Goal: Task Accomplishment & Management: Manage account settings

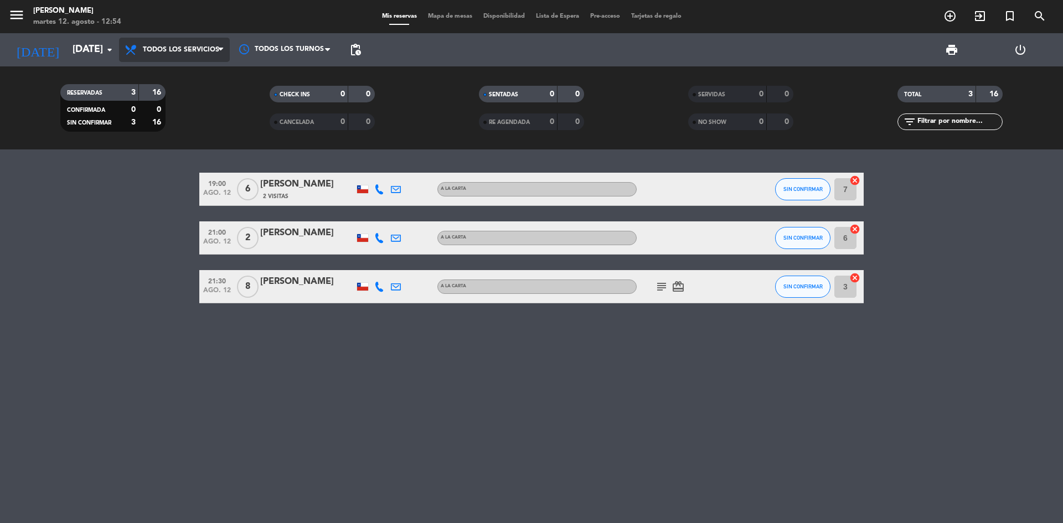
click at [213, 46] on span "Todos los servicios" at bounding box center [181, 50] width 76 height 8
click at [209, 71] on div "menu Sumoku Nikkei [DATE] 12. agosto - 12:54 Mis reservas Mapa de mesas Disponi…" at bounding box center [531, 75] width 1063 height 150
click at [202, 58] on span "Todos los servicios" at bounding box center [174, 50] width 111 height 24
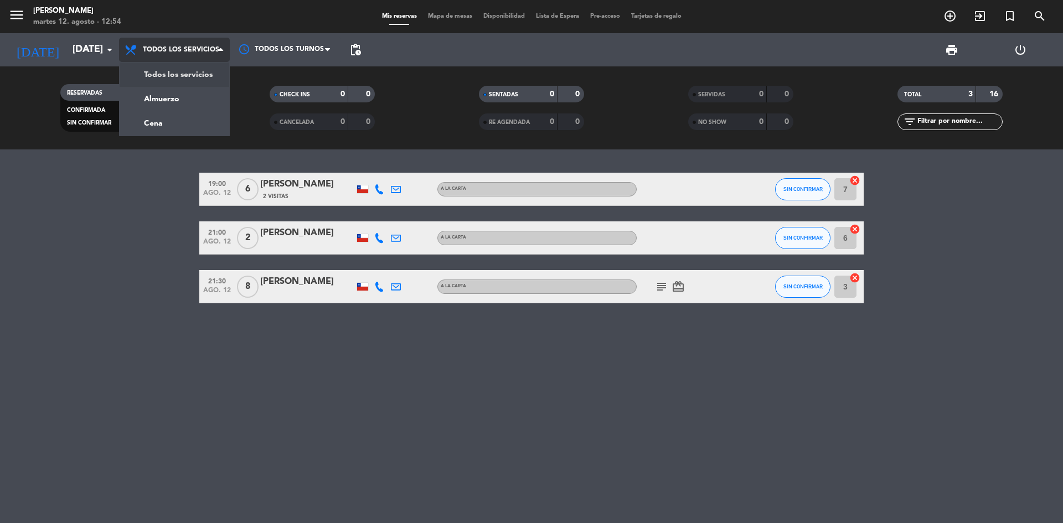
click at [203, 79] on div "menu Sumoku Nikkei [DATE] 12. agosto - 12:54 Mis reservas Mapa de mesas Disponi…" at bounding box center [531, 75] width 1063 height 150
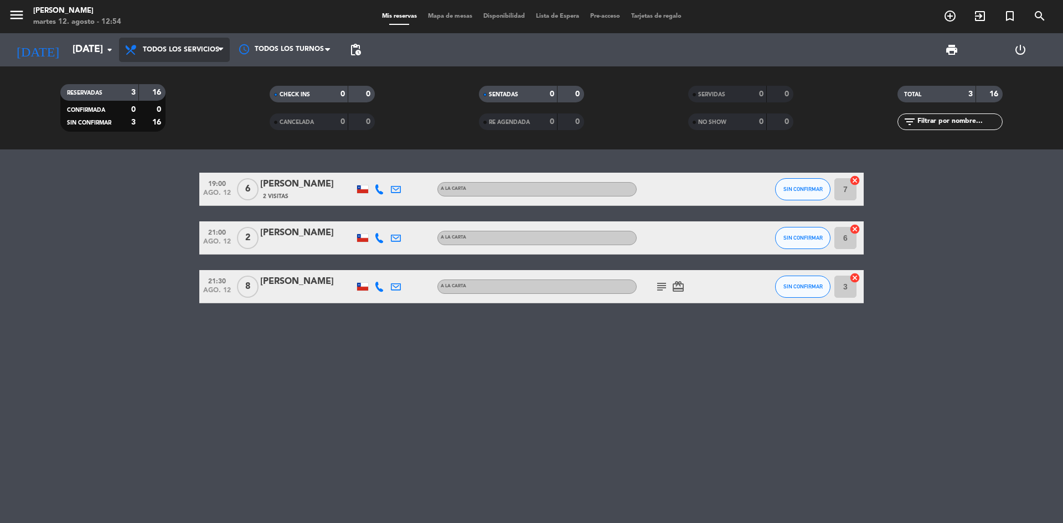
click at [214, 50] on span "Todos los servicios" at bounding box center [181, 50] width 76 height 8
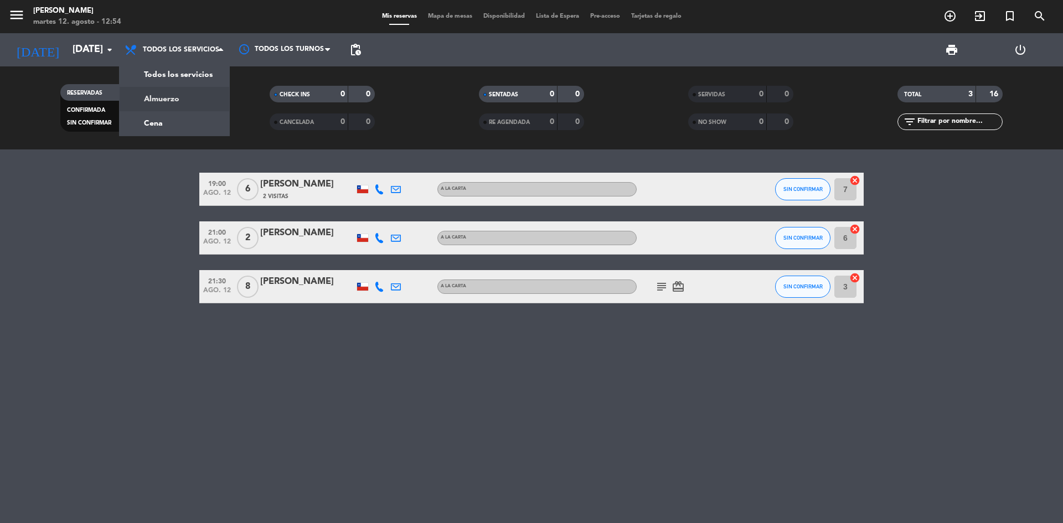
click at [127, 191] on bookings-row "19:00 [DATE] 6 [PERSON_NAME] 2 Visitas A LA CARTA SIN CONFIRMAR 7 cancel 21:00 …" at bounding box center [531, 238] width 1063 height 131
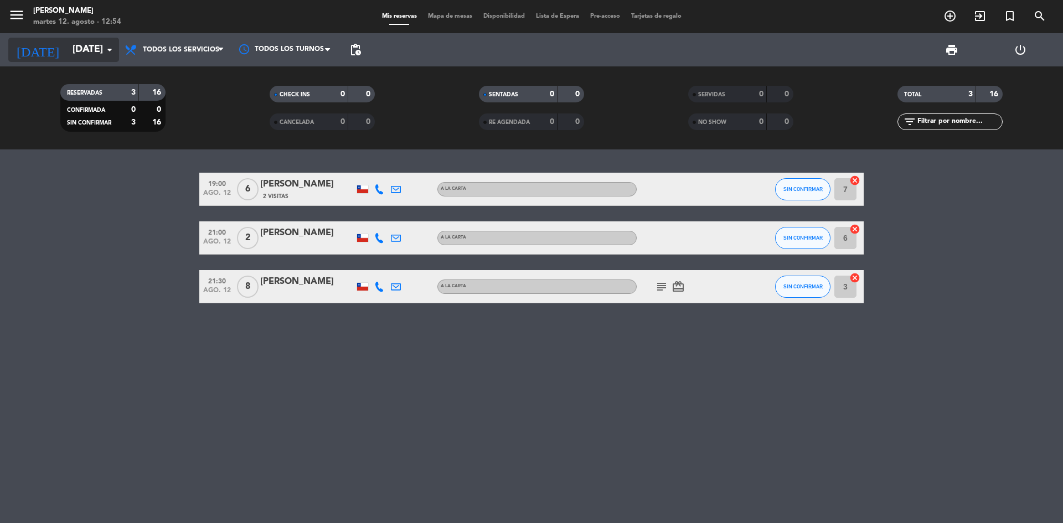
click at [99, 40] on input "[DATE]" at bounding box center [131, 50] width 129 height 22
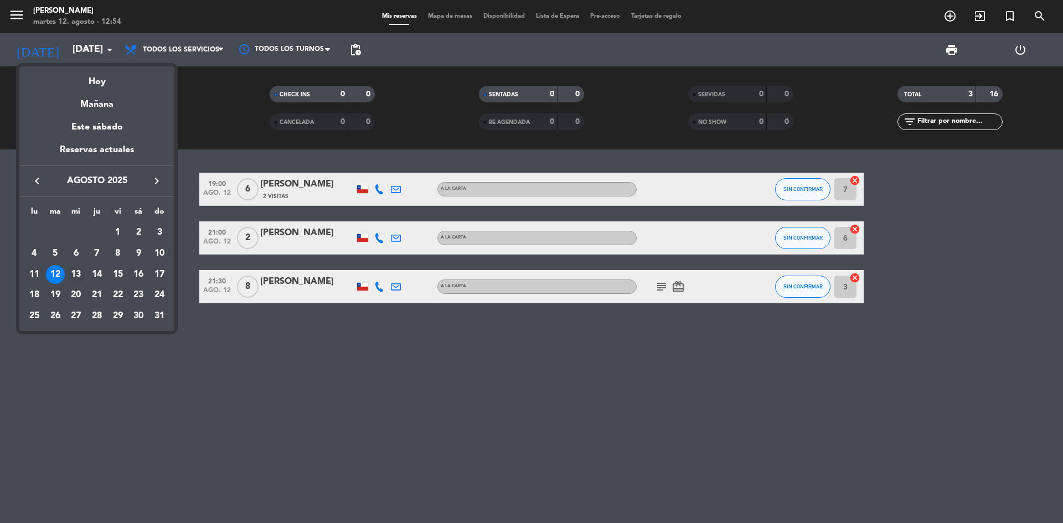
click at [75, 269] on div "13" at bounding box center [75, 274] width 19 height 19
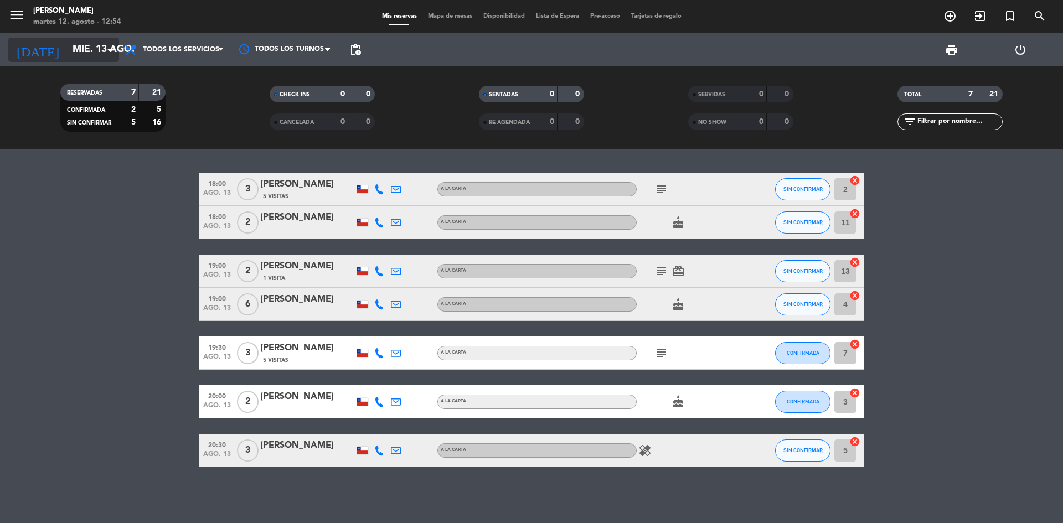
click at [99, 49] on input "mié. 13 ago." at bounding box center [131, 50] width 129 height 22
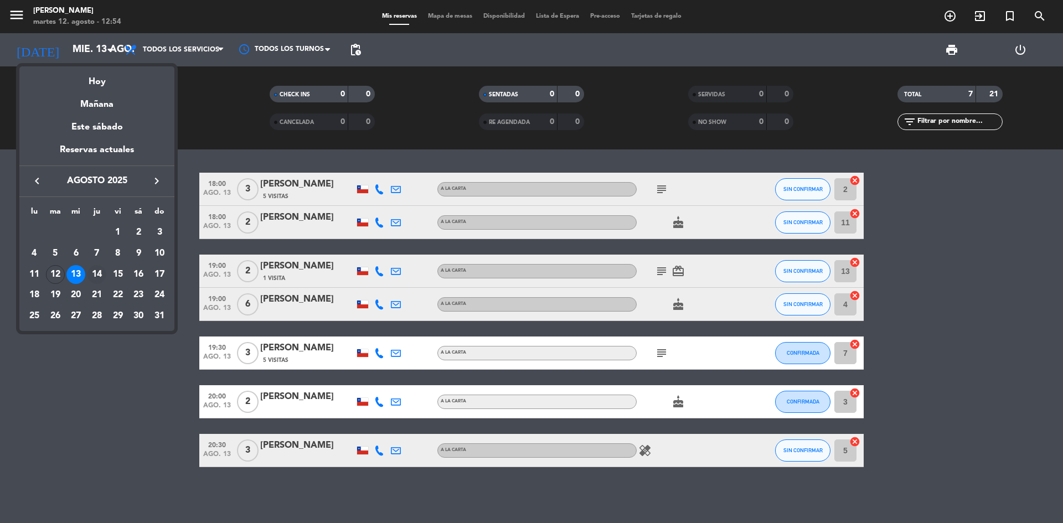
click at [96, 273] on div "14" at bounding box center [97, 274] width 19 height 19
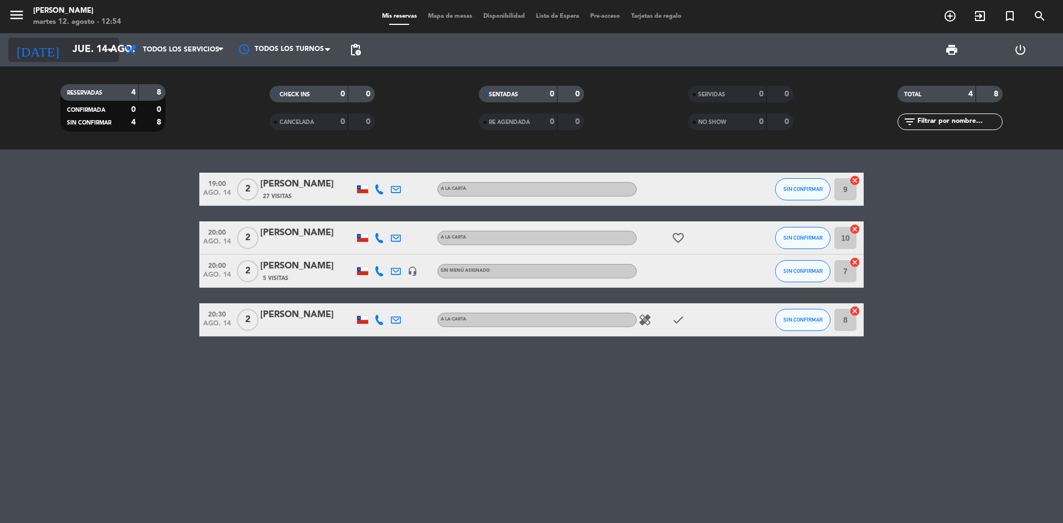
click at [97, 51] on input "jue. 14 ago." at bounding box center [131, 50] width 129 height 22
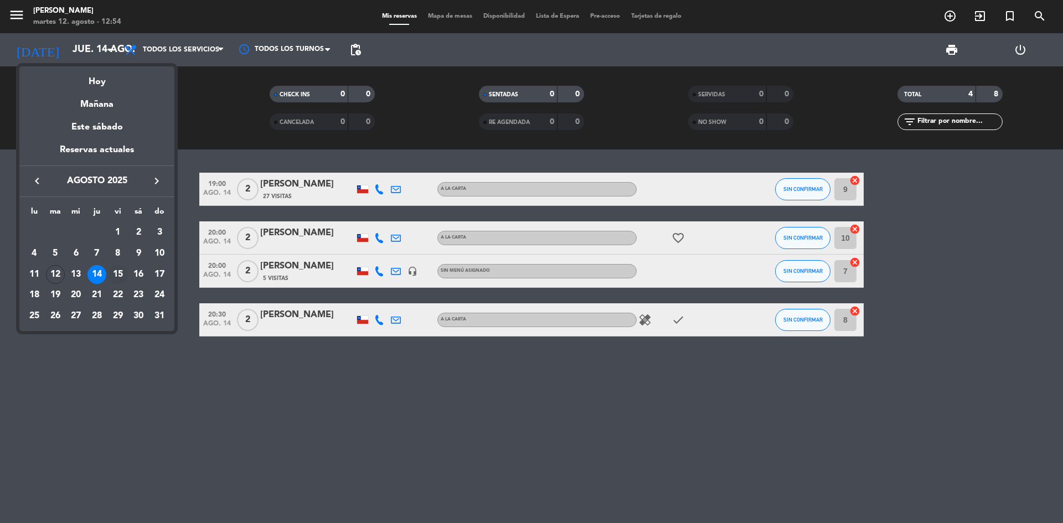
click at [116, 273] on div "15" at bounding box center [118, 274] width 19 height 19
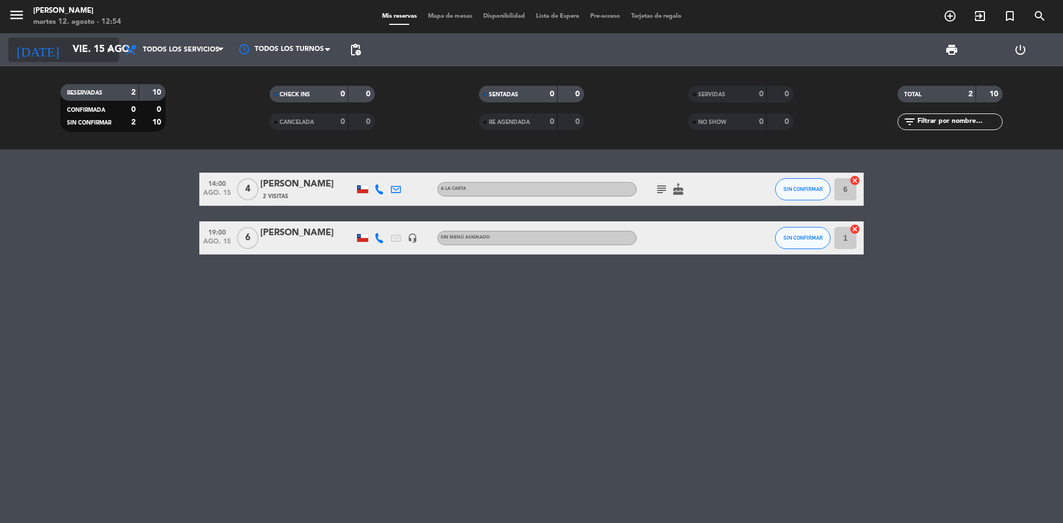
click at [102, 51] on input "vie. 15 ago." at bounding box center [131, 50] width 129 height 22
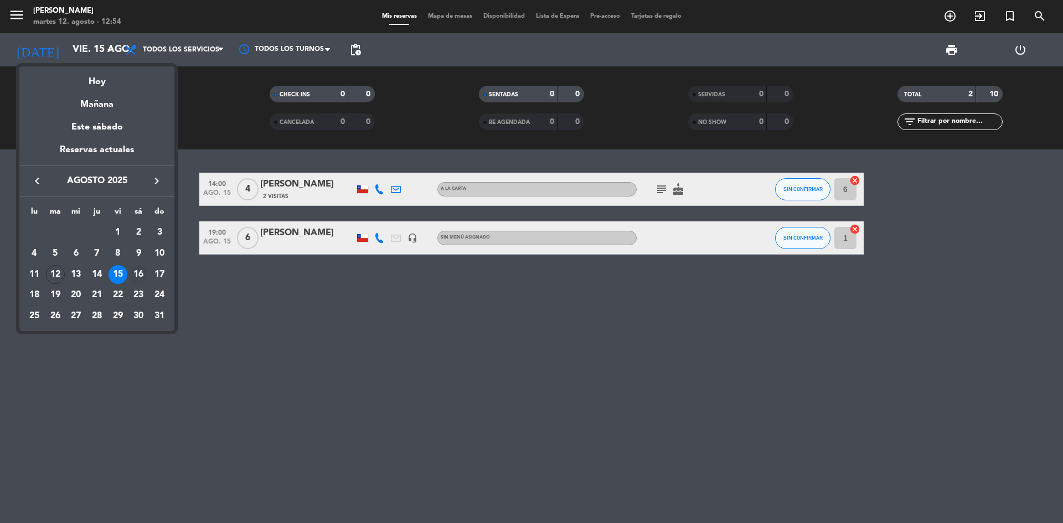
click at [144, 272] on div "16" at bounding box center [138, 274] width 19 height 19
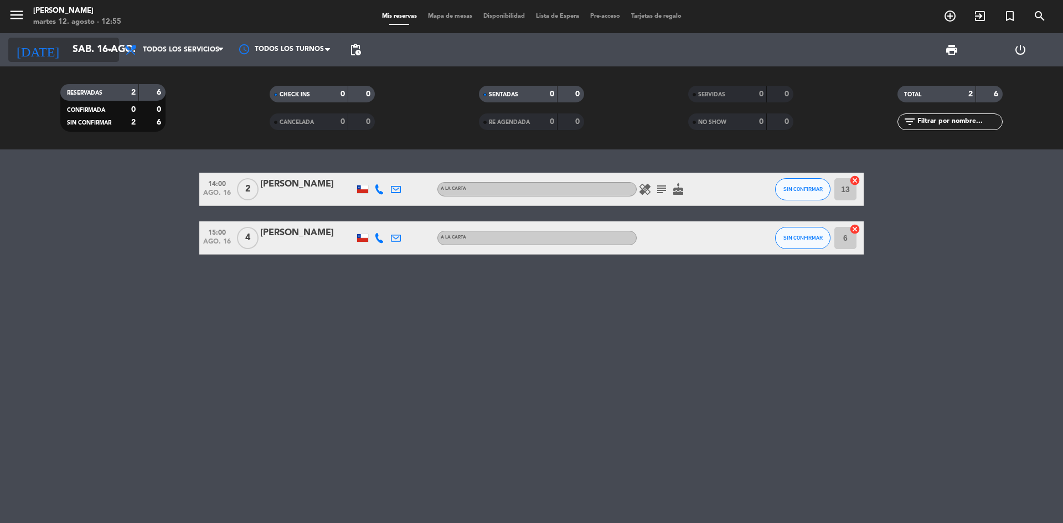
click at [91, 58] on input "sáb. 16 ago." at bounding box center [131, 50] width 129 height 22
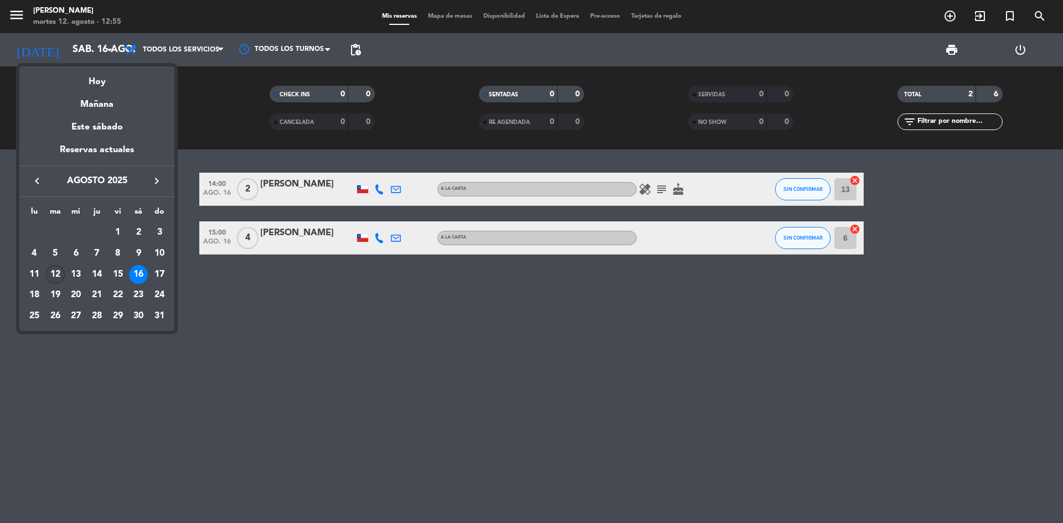
click at [54, 275] on div "12" at bounding box center [55, 274] width 19 height 19
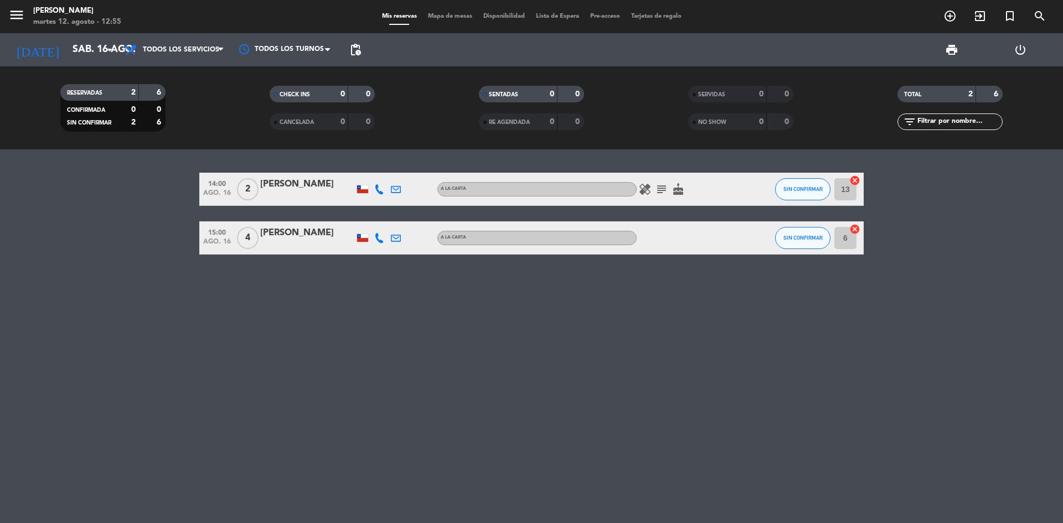
type input "[DATE]"
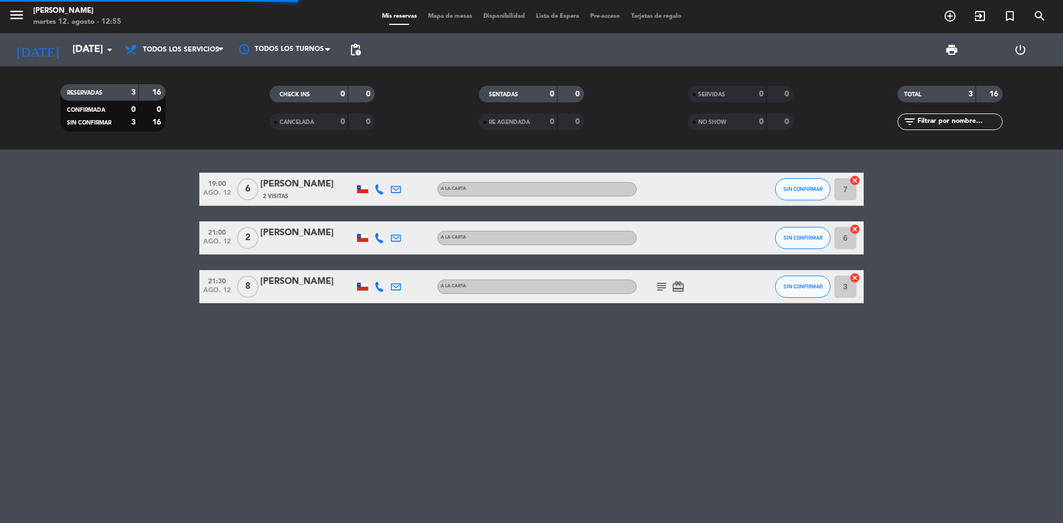
click at [141, 392] on div "19:00 [DATE] 6 [PERSON_NAME] 2 Visitas A LA CARTA SIN CONFIRMAR 7 cancel 21:00 …" at bounding box center [531, 337] width 1063 height 374
